Goal: Find specific page/section: Find specific page/section

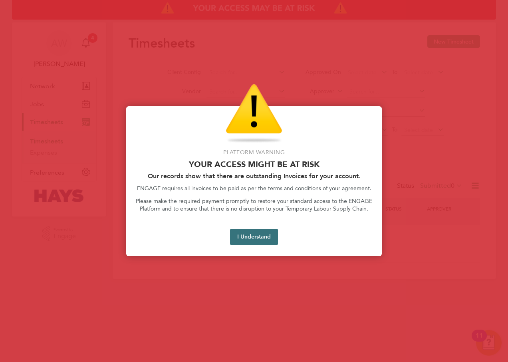
click at [256, 233] on button "I Understand" at bounding box center [254, 237] width 48 height 16
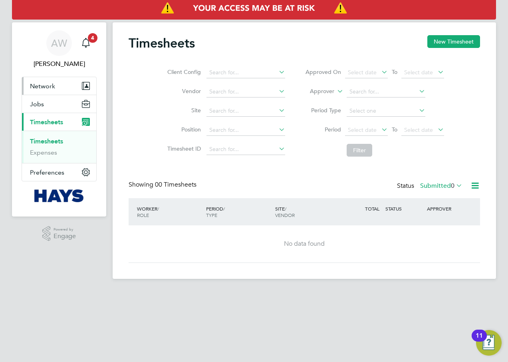
click at [53, 84] on span "Network" at bounding box center [42, 86] width 25 height 8
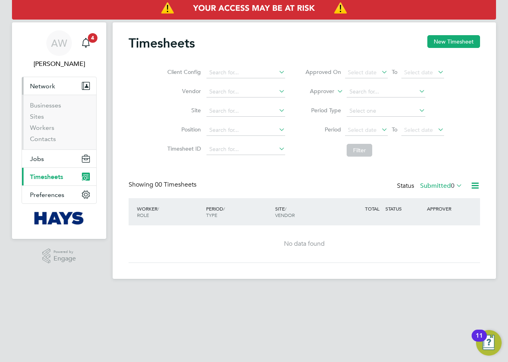
click at [53, 84] on span "Network" at bounding box center [42, 86] width 25 height 8
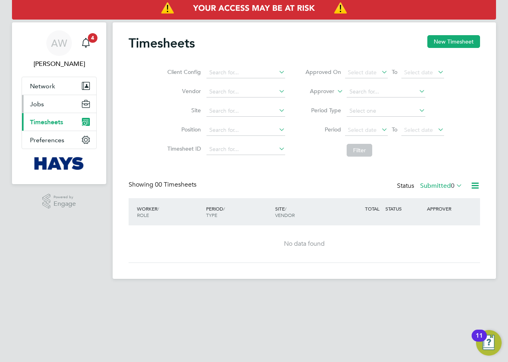
click at [40, 104] on span "Jobs" at bounding box center [37, 104] width 14 height 8
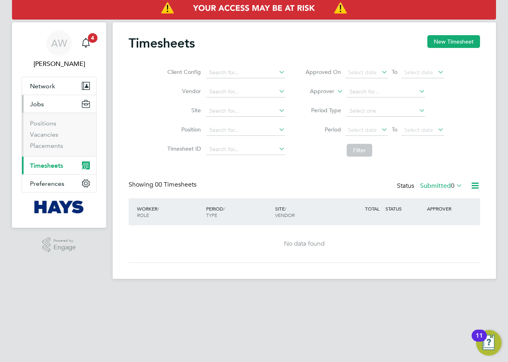
click at [40, 104] on span "Jobs" at bounding box center [37, 104] width 14 height 8
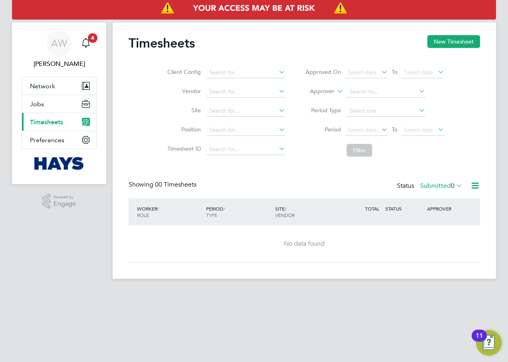
click at [40, 123] on span "Timesheets" at bounding box center [46, 122] width 33 height 8
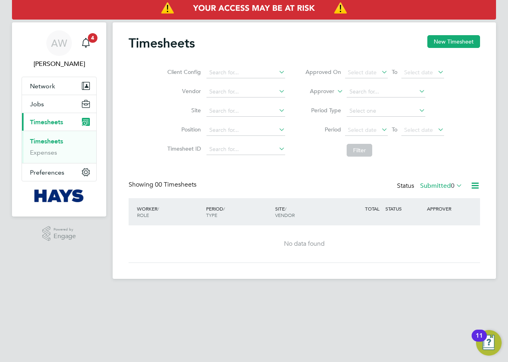
click at [40, 123] on span "Timesheets" at bounding box center [46, 122] width 33 height 8
click at [56, 141] on link "Timesheets" at bounding box center [46, 141] width 33 height 8
click at [51, 86] on span "Network" at bounding box center [42, 86] width 25 height 8
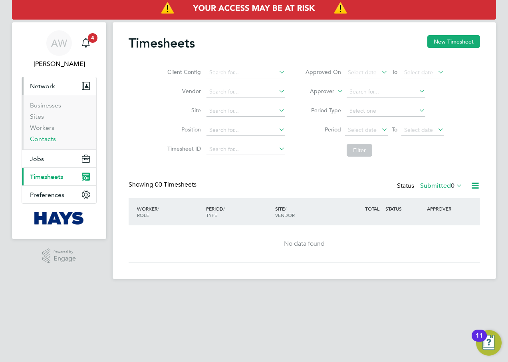
click at [48, 139] on link "Contacts" at bounding box center [43, 139] width 26 height 8
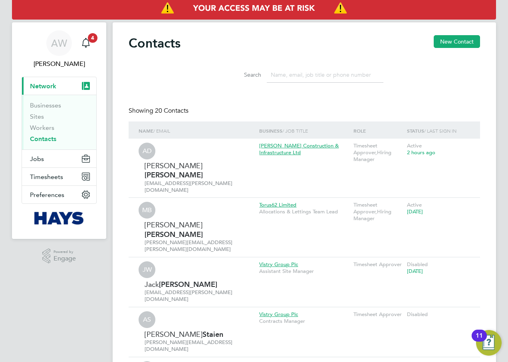
click at [297, 70] on input at bounding box center [325, 75] width 117 height 16
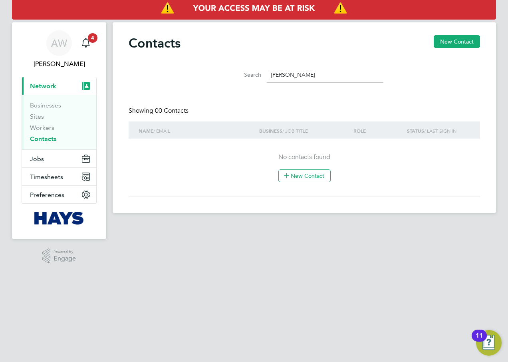
type input "[PERSON_NAME]"
click at [89, 43] on icon "Main navigation" at bounding box center [86, 42] width 8 height 8
